Goal: Task Accomplishment & Management: Complete application form

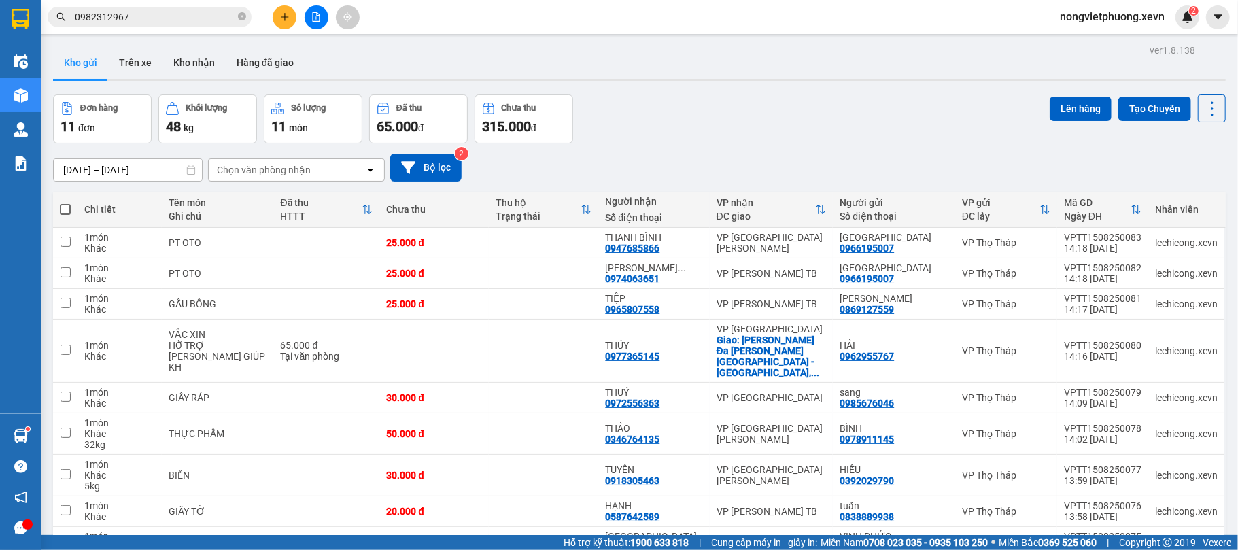
scroll to position [132, 0]
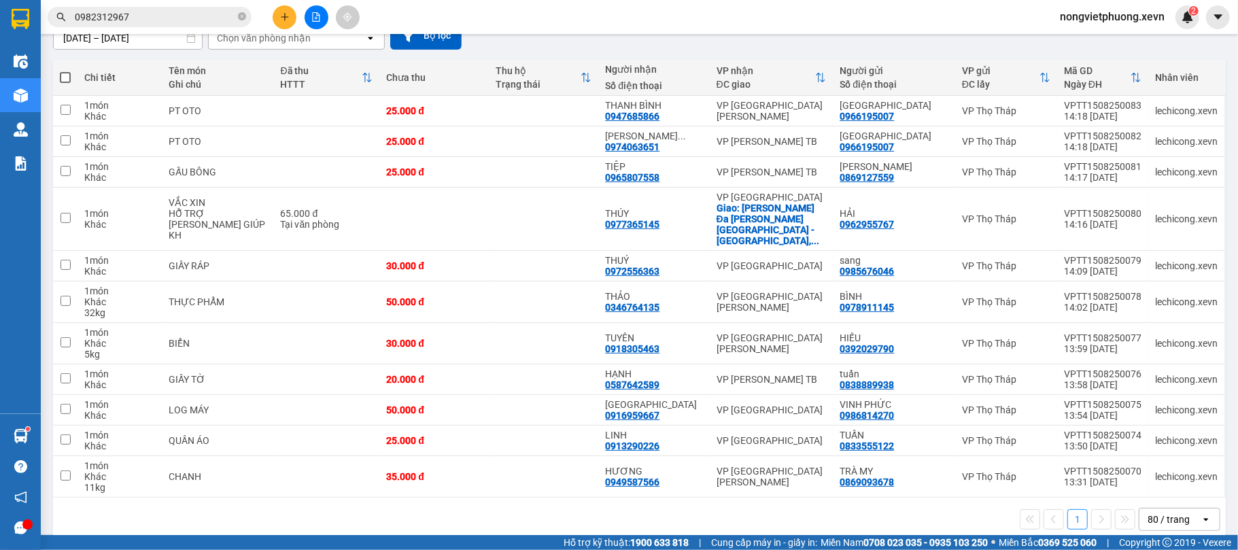
click at [169, 20] on input "0982312967" at bounding box center [155, 17] width 160 height 15
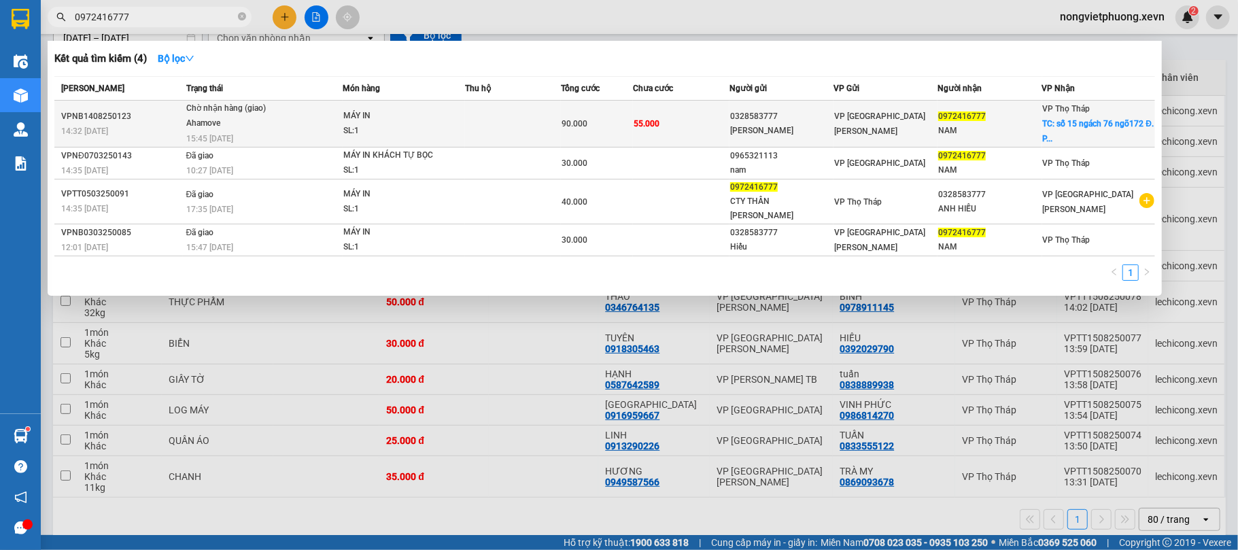
type input "0972416777"
click at [375, 126] on div "SL: 1" at bounding box center [394, 131] width 102 height 15
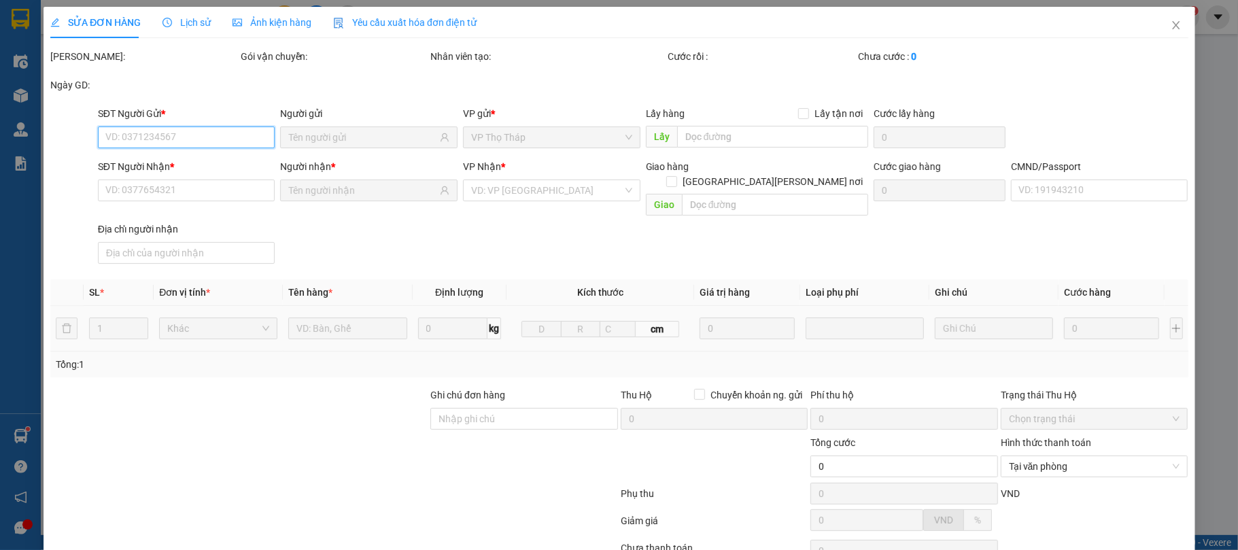
type input "0328583777"
type input "[PERSON_NAME]"
type input "0972416777"
type input "NAM"
checkbox input "true"
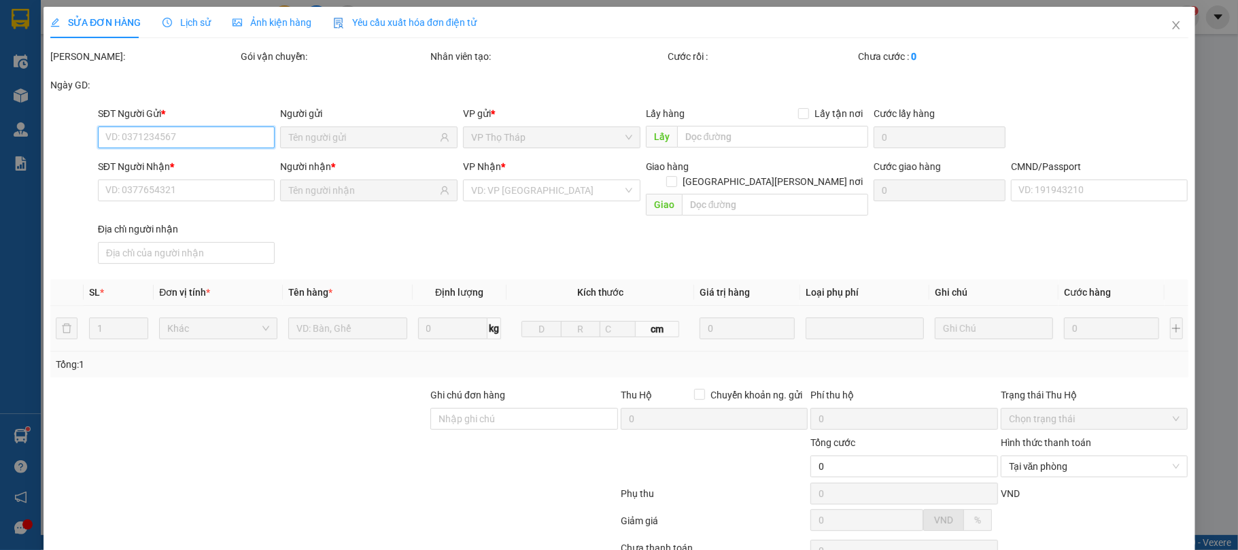
type input "số 15 ngách 76 ngõ172 Đ. [PERSON_NAME], [PERSON_NAME], [GEOGRAPHIC_DATA][PERSON…"
type input "55.000"
type input "036084010050 [PERSON_NAME]"
type input "90.000"
type input "35.000"
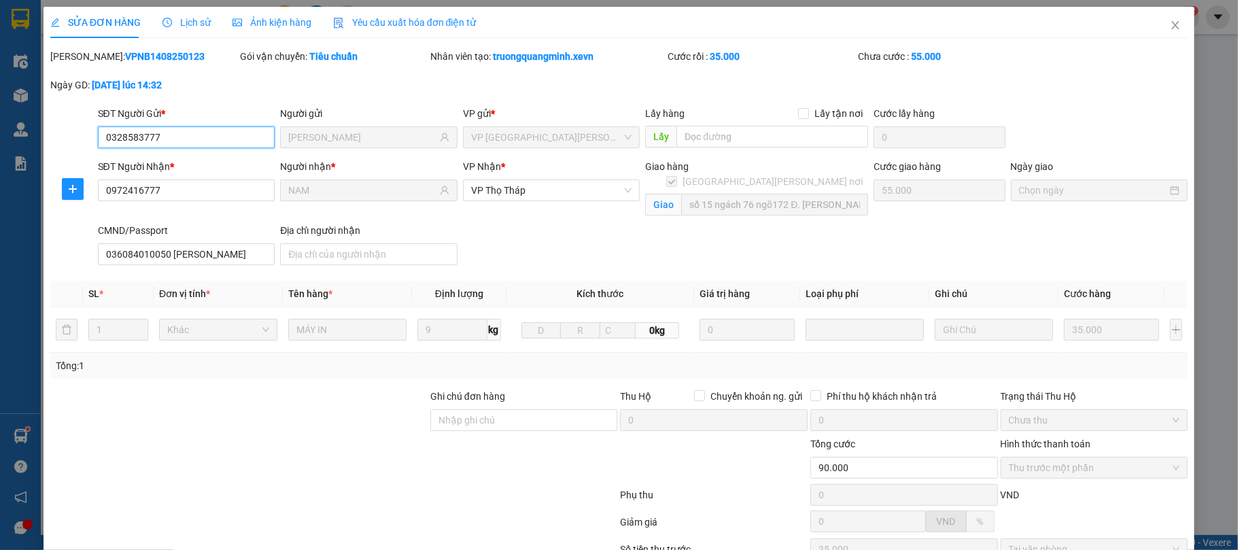
scroll to position [148, 0]
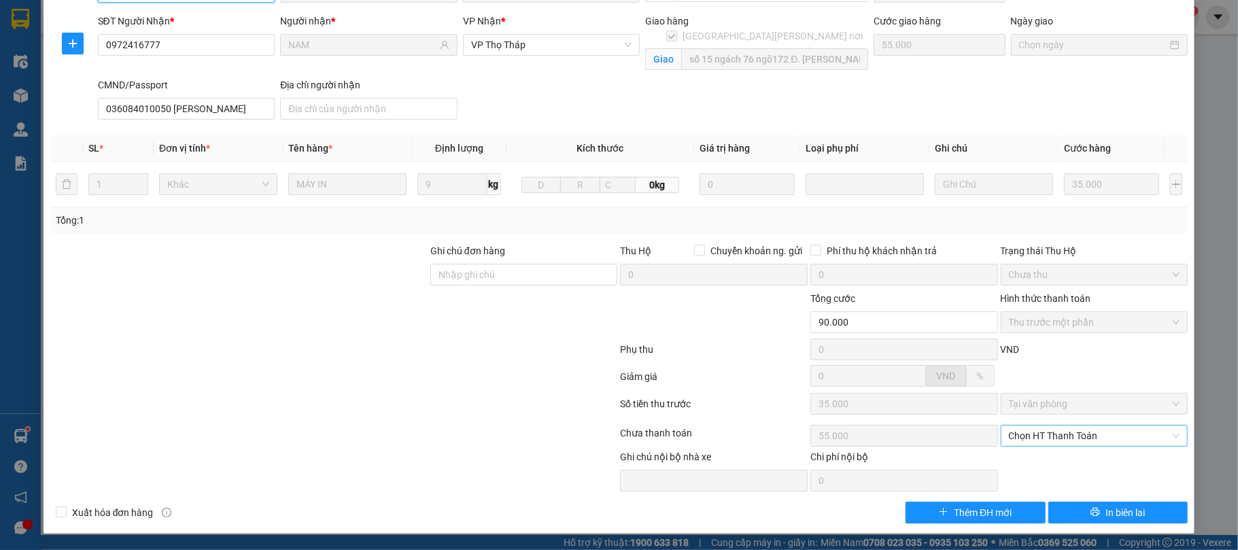
click at [1137, 439] on span "Chọn HT Thanh Toán" at bounding box center [1094, 436] width 171 height 20
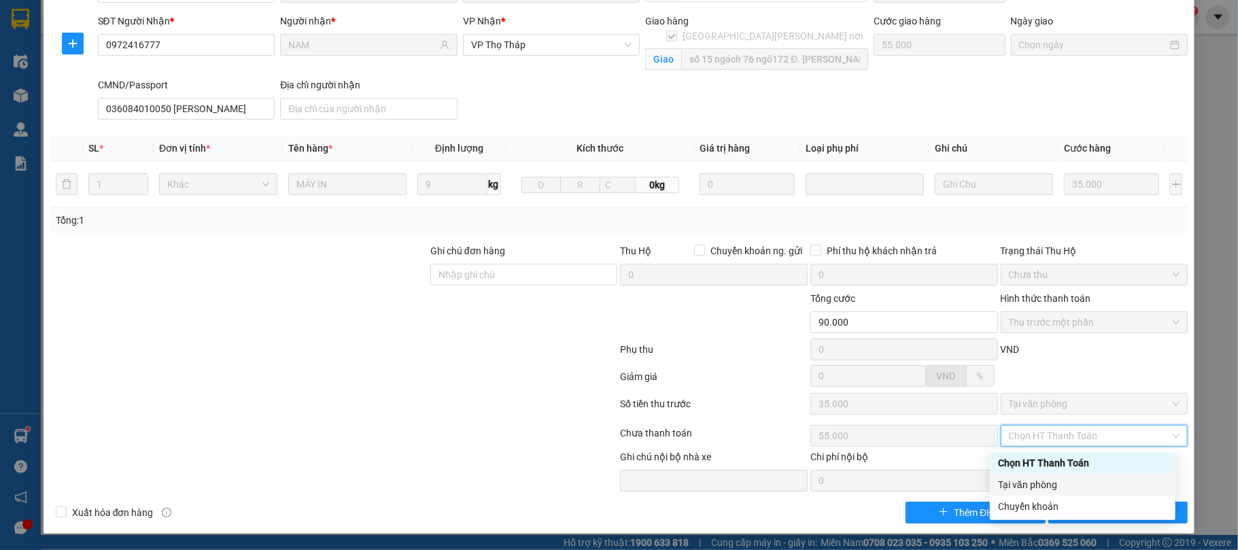
click at [1049, 477] on div "Tại văn phòng" at bounding box center [1082, 484] width 169 height 15
type input "0"
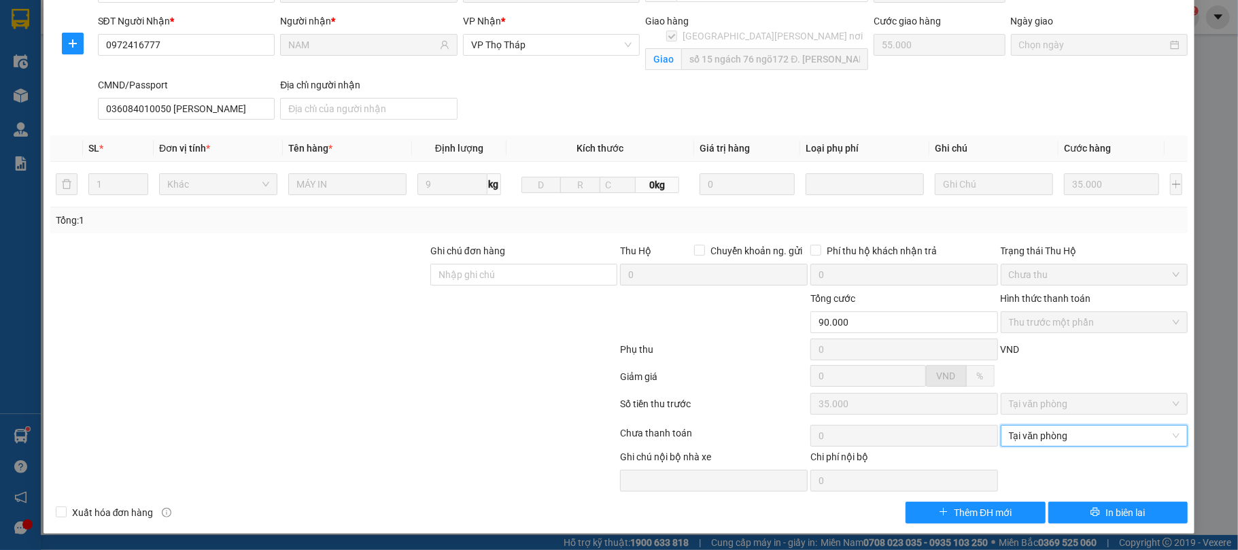
scroll to position [0, 0]
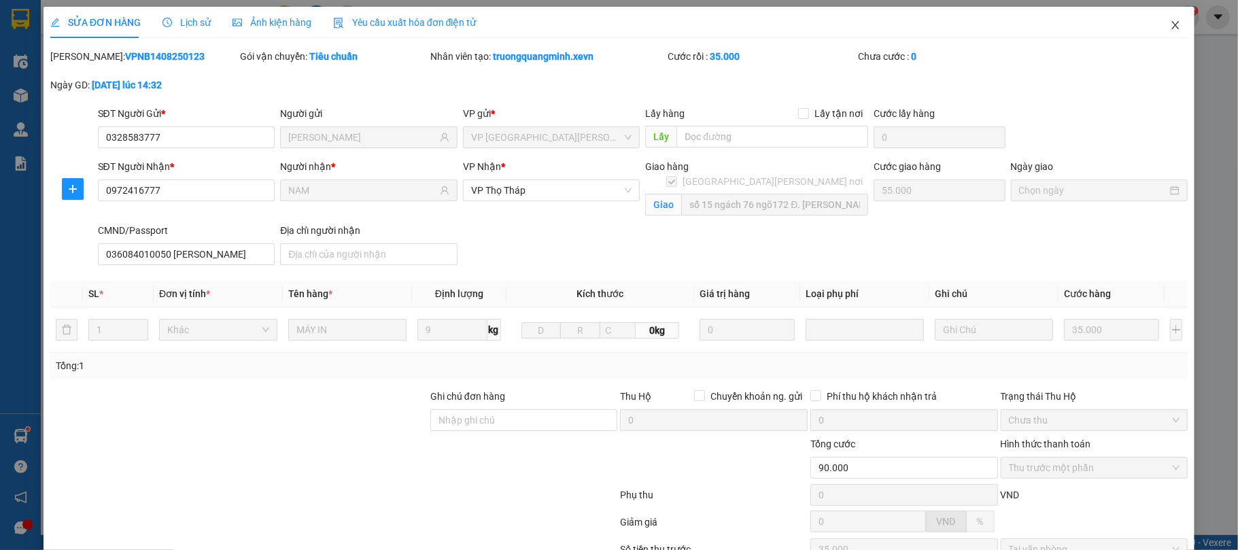
click at [1168, 20] on span "Close" at bounding box center [1176, 26] width 38 height 38
